Goal: Task Accomplishment & Management: Use online tool/utility

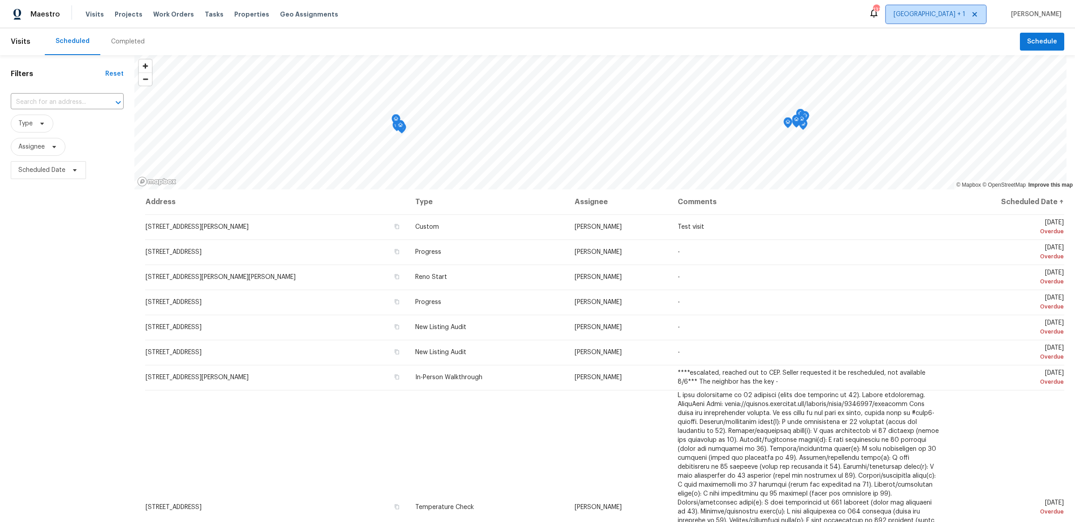
click at [953, 16] on span "[GEOGRAPHIC_DATA] + 1" at bounding box center [930, 14] width 72 height 9
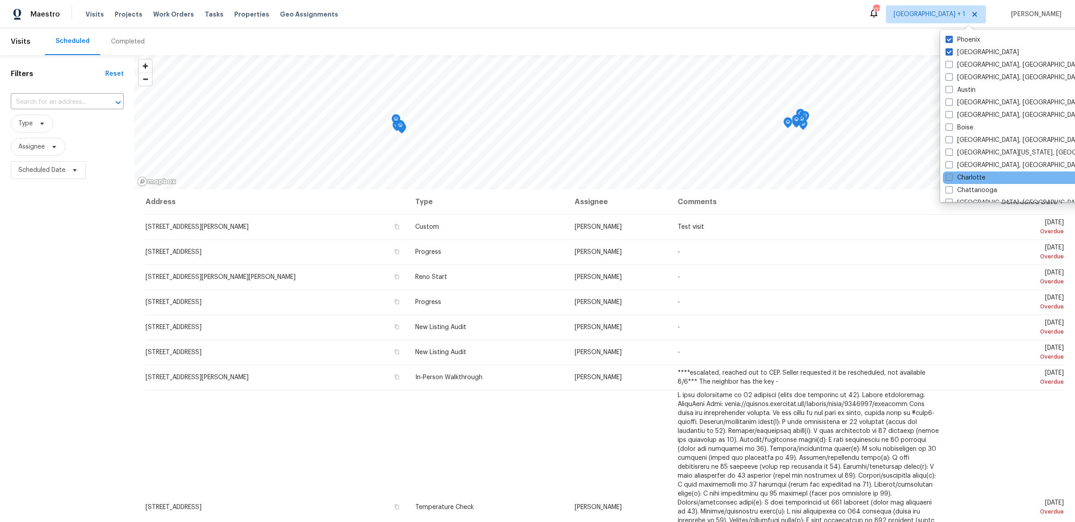
click at [965, 175] on label "Charlotte" at bounding box center [966, 177] width 40 height 9
click at [952, 175] on input "Charlotte" at bounding box center [949, 176] width 6 height 6
checkbox input "true"
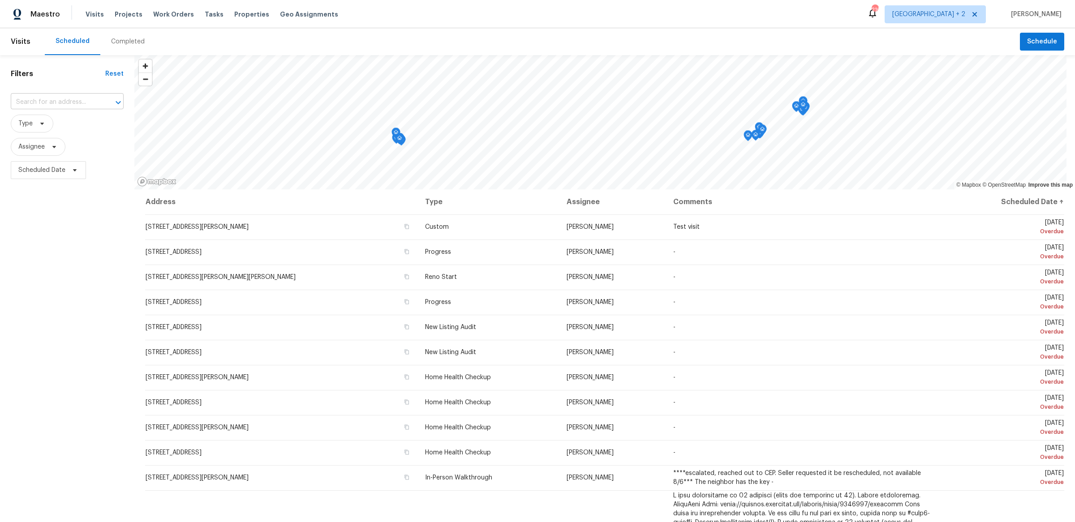
click at [52, 104] on input "text" at bounding box center [55, 102] width 88 height 14
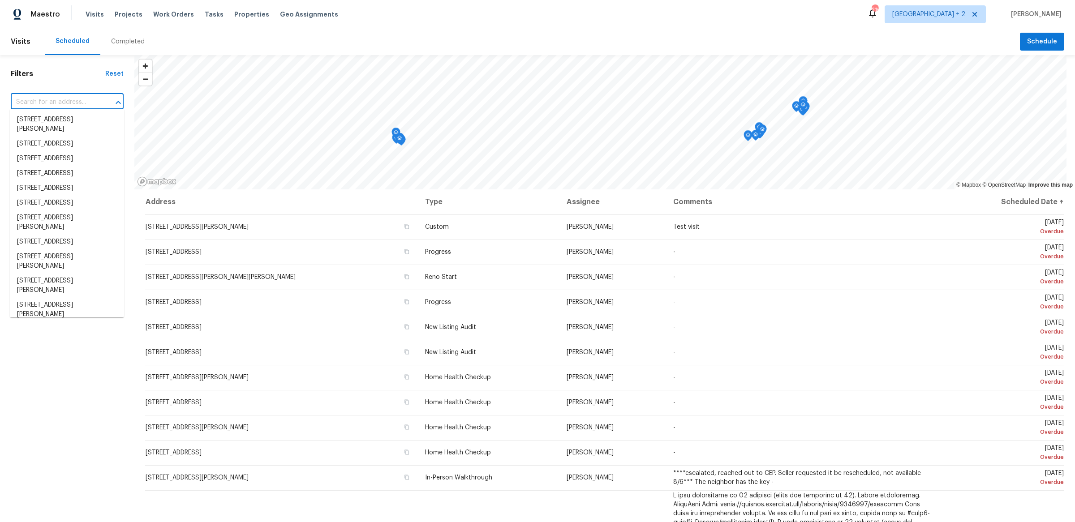
paste input "[STREET_ADDRESS]"
type input "[STREET_ADDRESS]"
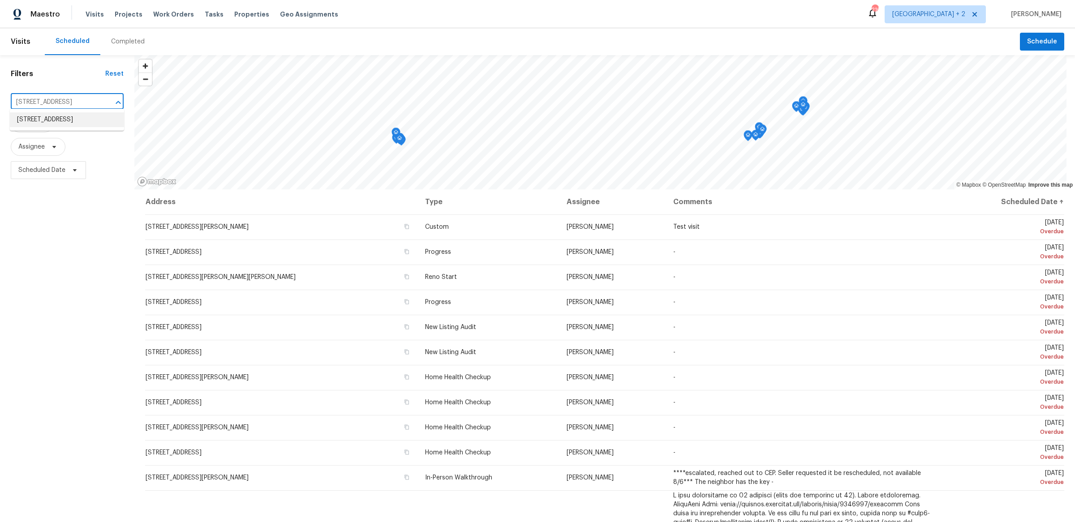
click at [71, 121] on li "[STREET_ADDRESS]" at bounding box center [67, 119] width 114 height 15
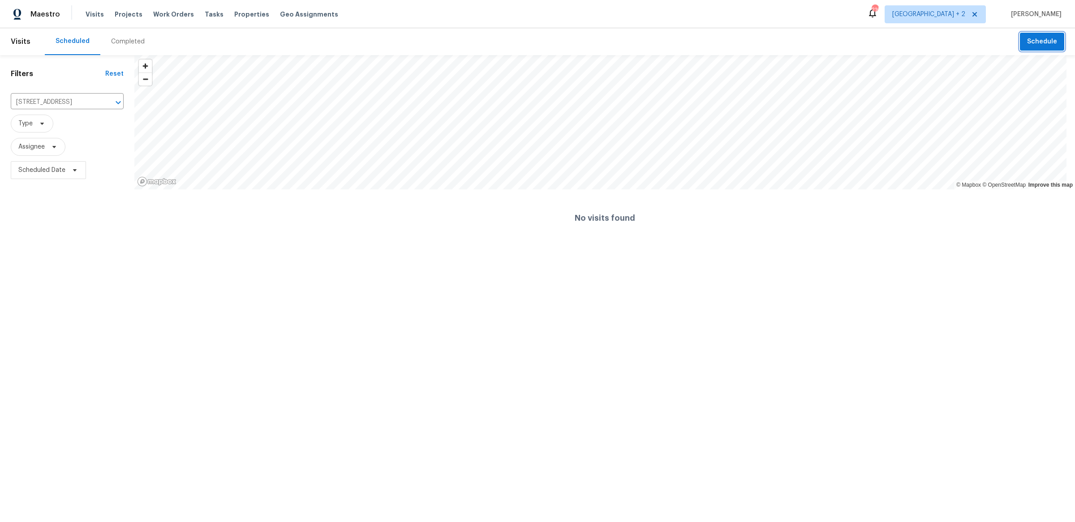
click at [1037, 46] on span "Schedule" at bounding box center [1042, 41] width 30 height 11
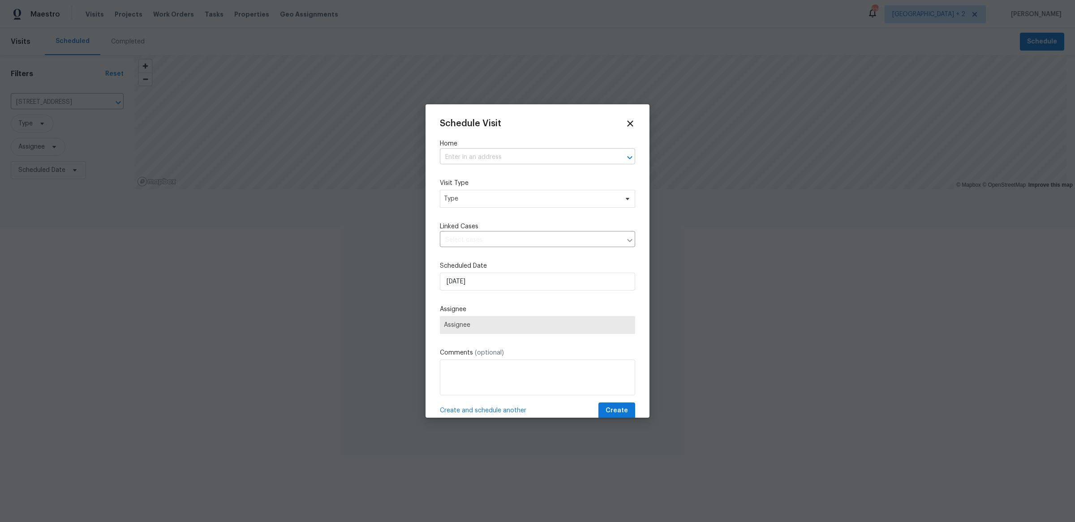
click at [514, 160] on input "text" at bounding box center [525, 158] width 170 height 14
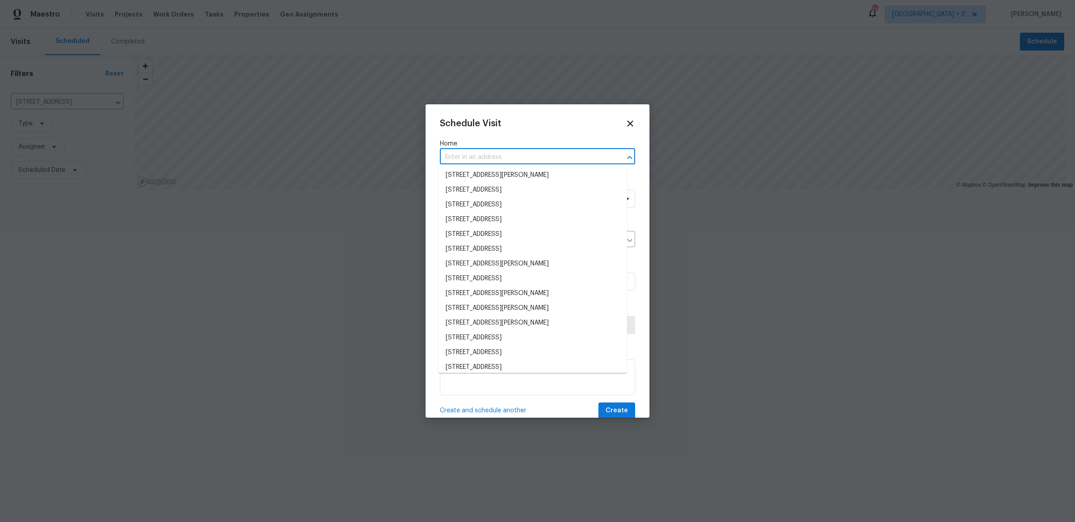
paste input "[STREET_ADDRESS]"
type input "[STREET_ADDRESS]"
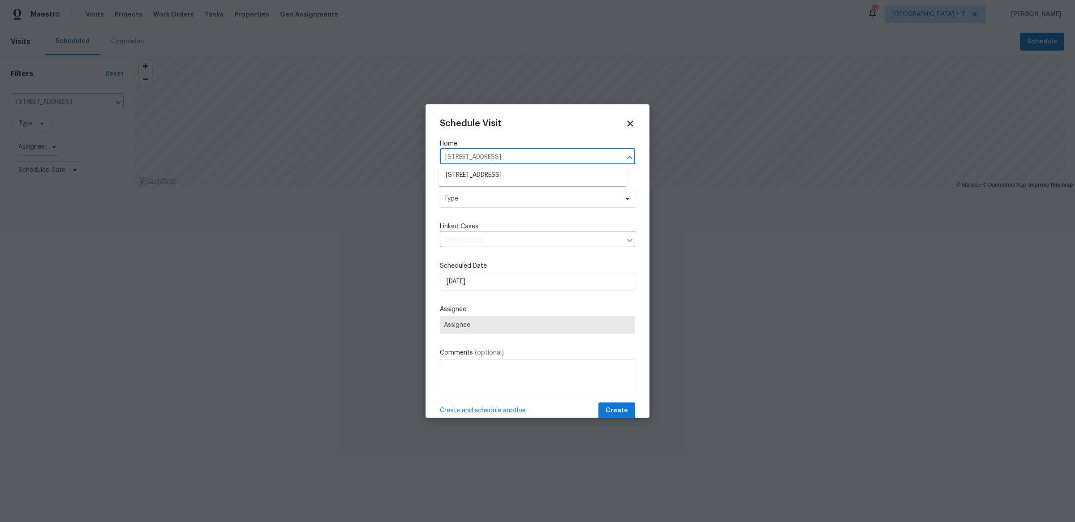
click at [514, 171] on li "[STREET_ADDRESS]" at bounding box center [533, 175] width 189 height 15
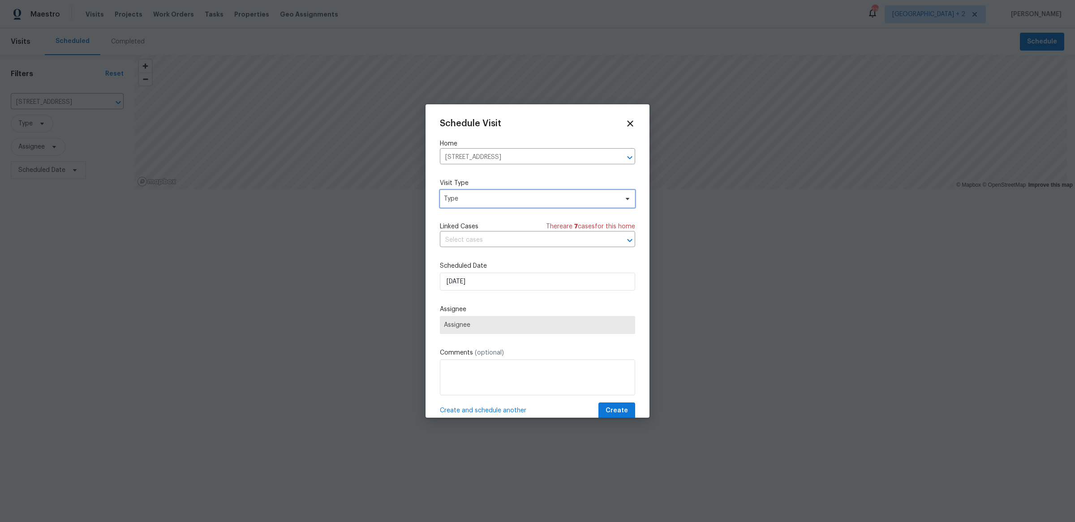
click at [500, 199] on span "Type" at bounding box center [531, 198] width 174 height 9
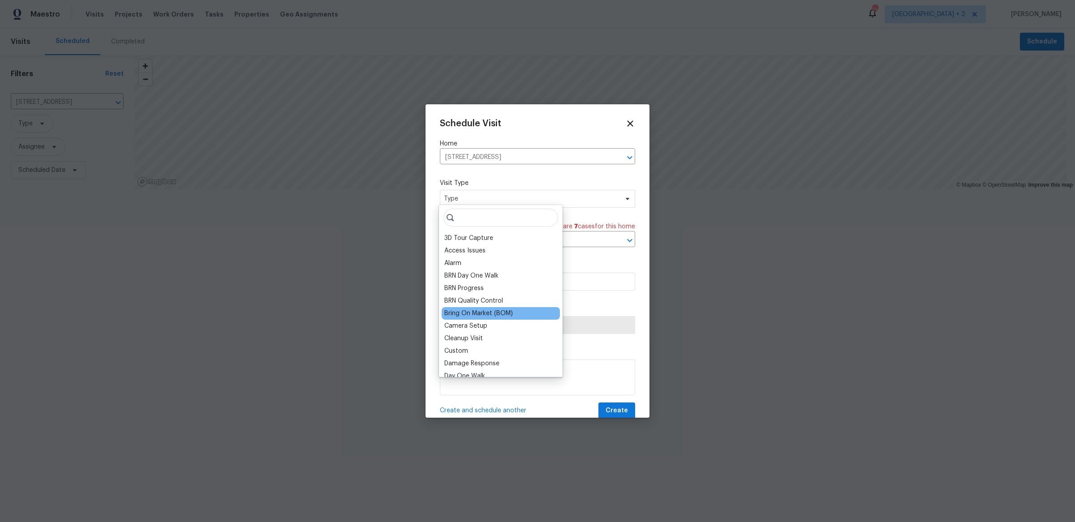
scroll to position [742, 0]
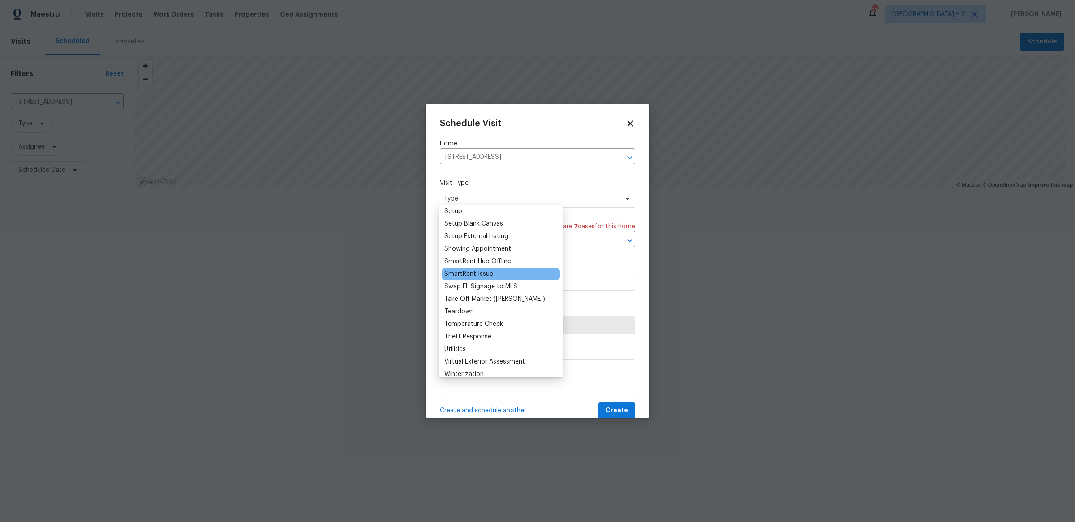
click at [490, 270] on div "SmartRent Issue" at bounding box center [469, 274] width 49 height 9
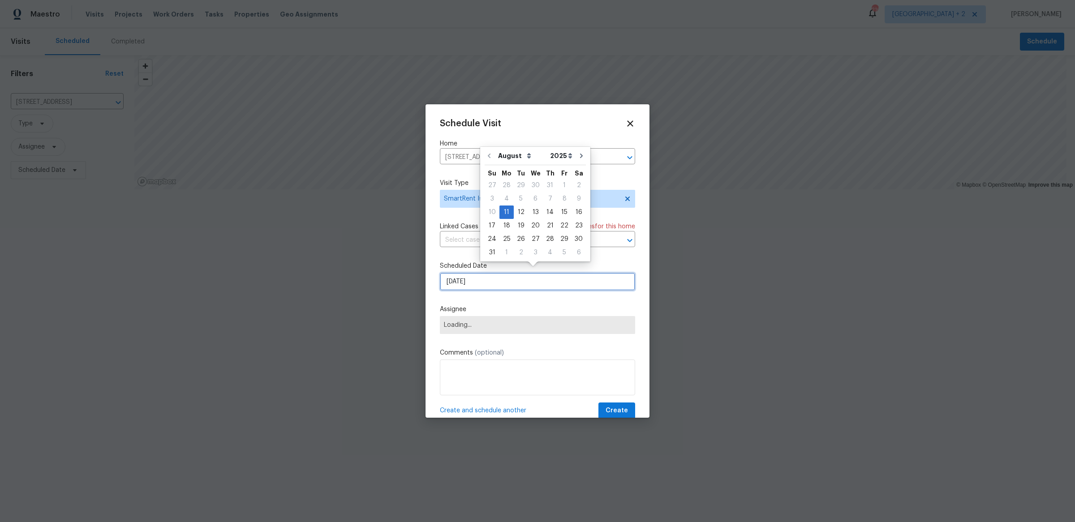
click at [492, 278] on input "[DATE]" at bounding box center [537, 282] width 195 height 18
click at [515, 212] on div "12" at bounding box center [521, 212] width 14 height 13
type input "[DATE]"
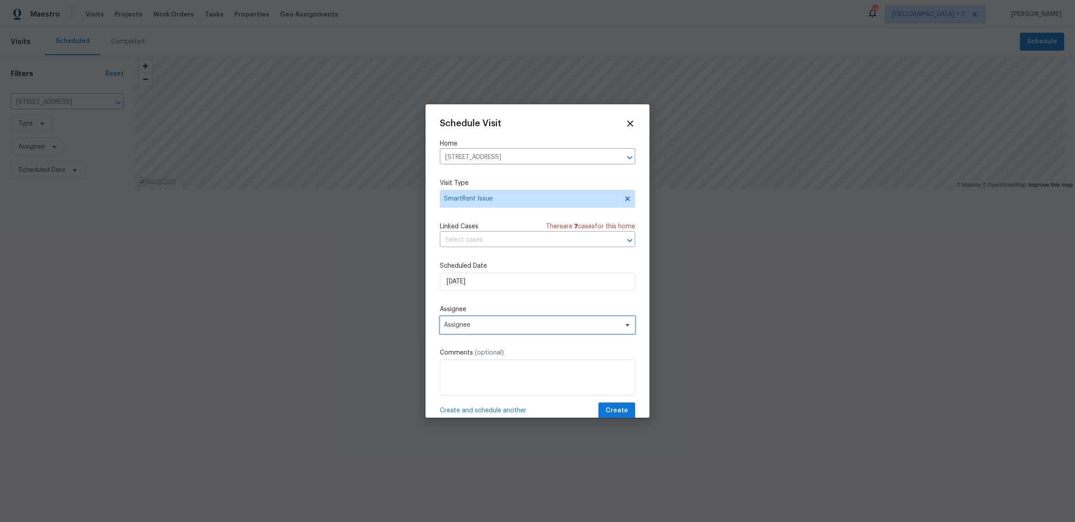
click at [486, 316] on span "Assignee" at bounding box center [537, 325] width 195 height 18
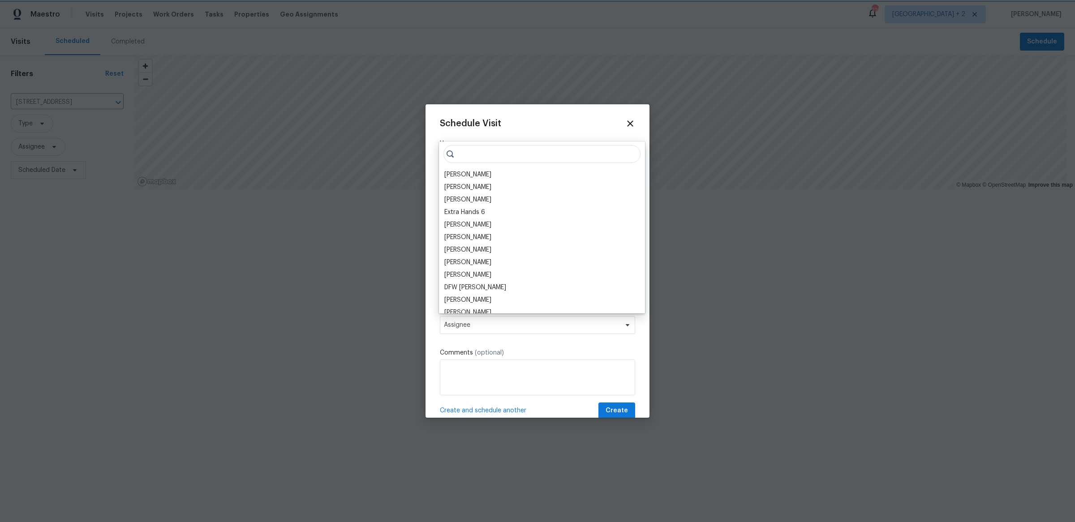
click at [480, 316] on span "Assignee" at bounding box center [537, 325] width 195 height 18
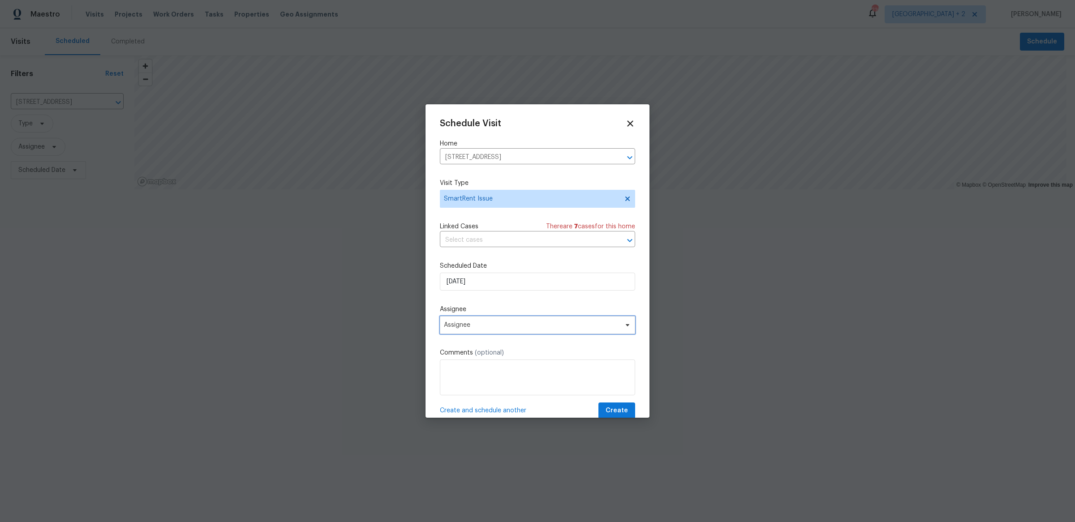
click at [487, 322] on span "Assignee" at bounding box center [532, 325] width 176 height 7
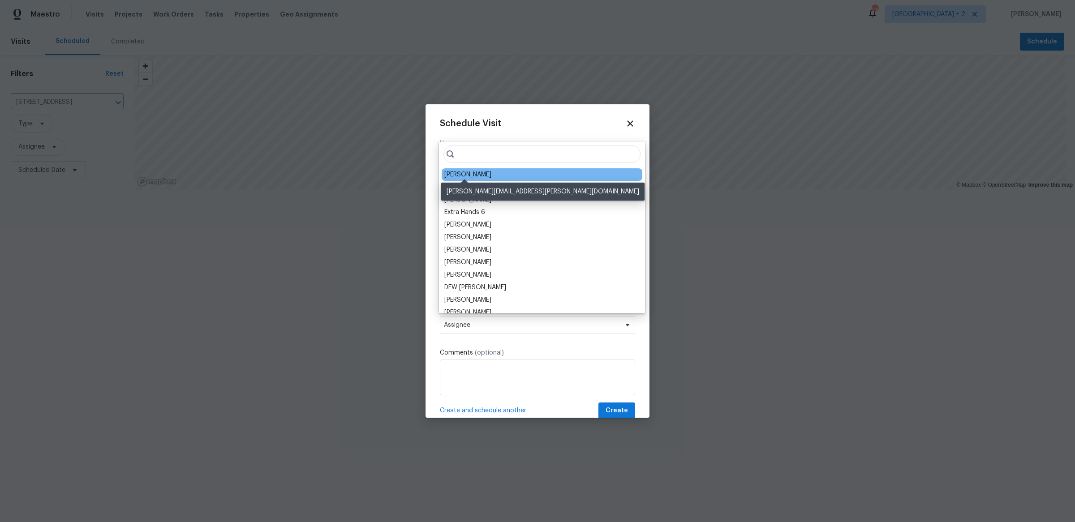
click at [473, 170] on div "[PERSON_NAME]" at bounding box center [468, 174] width 47 height 9
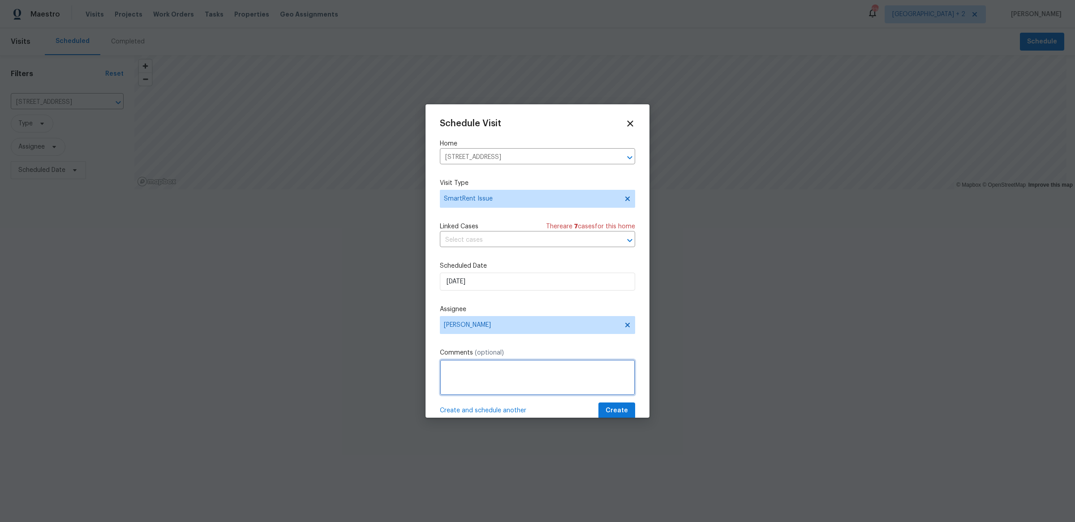
click at [503, 381] on textarea at bounding box center [537, 378] width 195 height 36
click at [558, 370] on textarea at bounding box center [537, 378] width 195 height 36
paste textarea "It looks like some sensors are offline (Front Motion Sensor, Back Motion Sensor…"
click at [504, 366] on textarea "It looks like some sensors are offline (Front Motion Sensor, Back Motion Sensor…" at bounding box center [537, 378] width 195 height 36
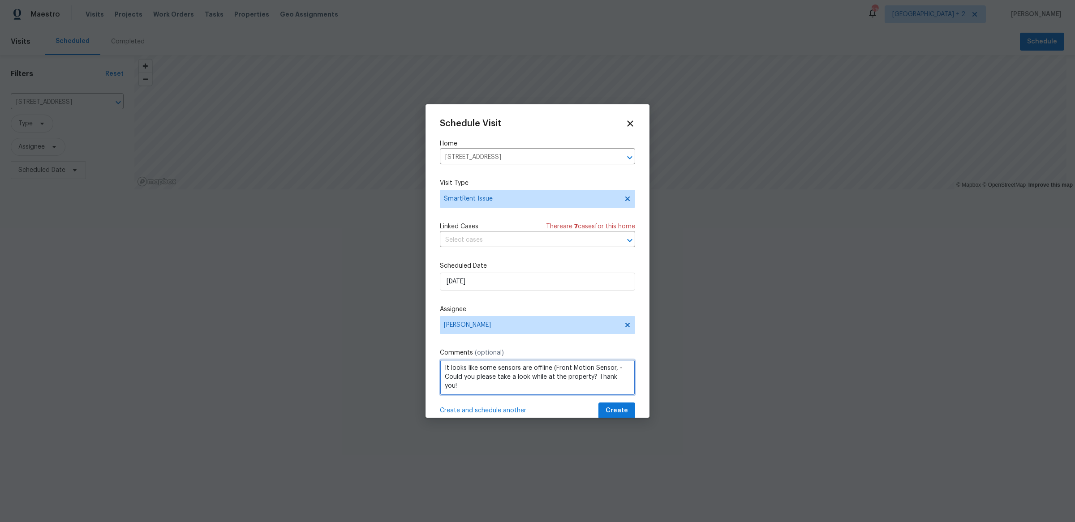
paste textarea "Contact Sensor - 2"
type textarea "It looks like some sensors are offline (Front Motion Sensor, Contact Sensor - 2…"
click at [617, 406] on span "Create" at bounding box center [617, 411] width 22 height 11
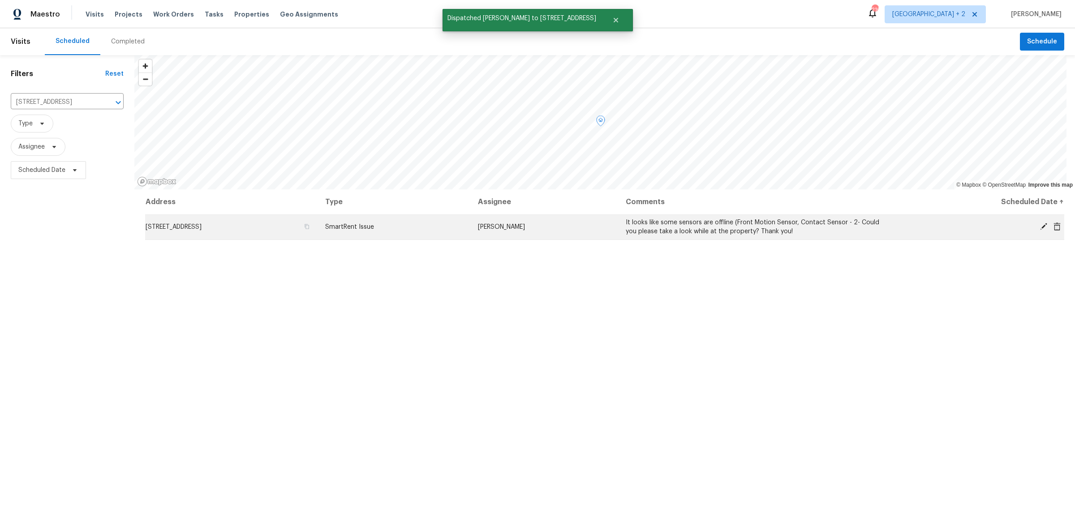
click at [318, 234] on td "[STREET_ADDRESS]" at bounding box center [231, 227] width 173 height 25
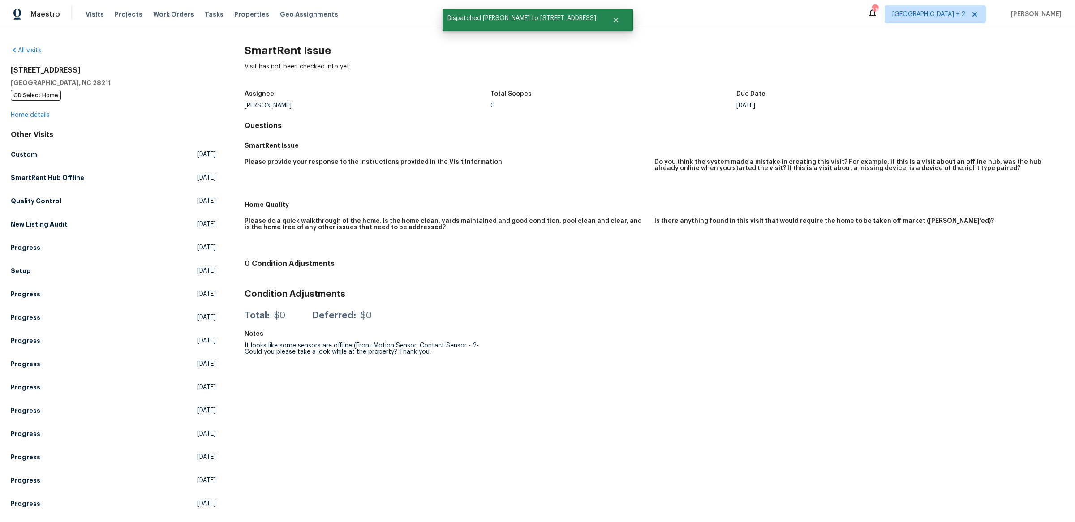
click at [271, 44] on div "All visits [STREET_ADDRESS][PERSON_NAME] OD Select Home Home details Other Visi…" at bounding box center [537, 275] width 1075 height 494
copy h2 "SmartRent Issue"
